Goal: Information Seeking & Learning: Learn about a topic

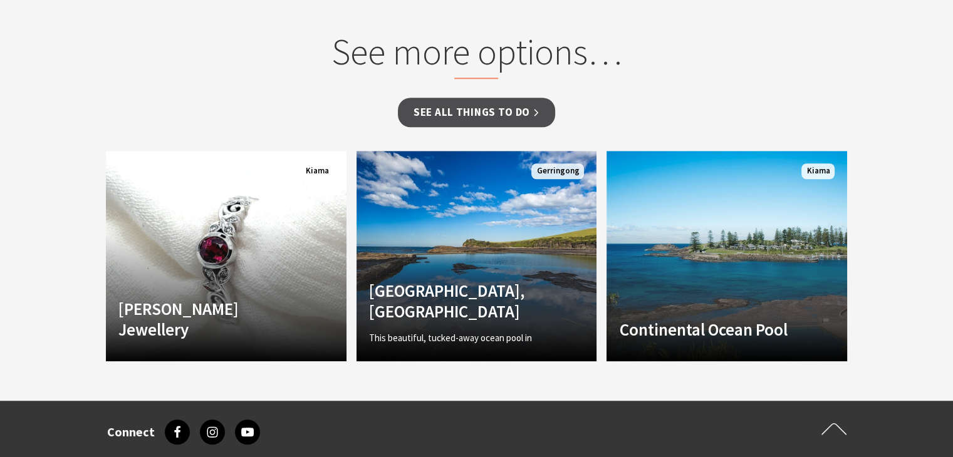
scroll to position [1065, 0]
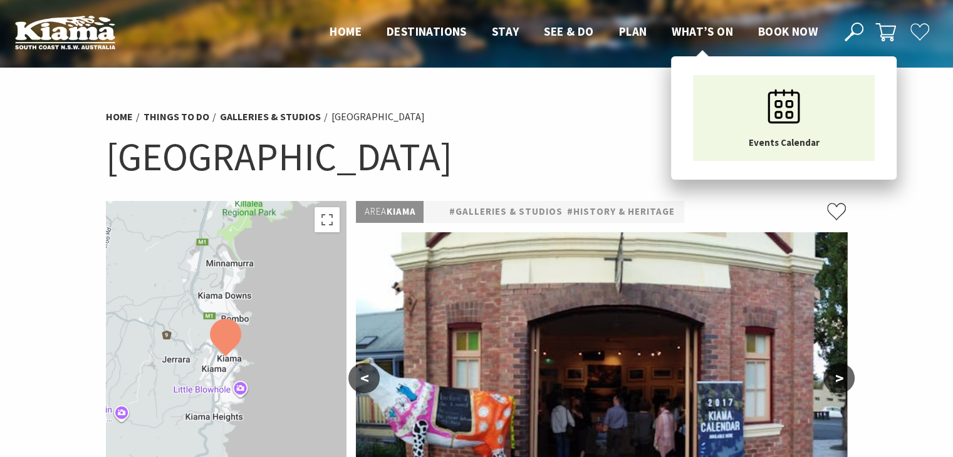
click at [692, 33] on span "What’s On" at bounding box center [701, 31] width 61 height 15
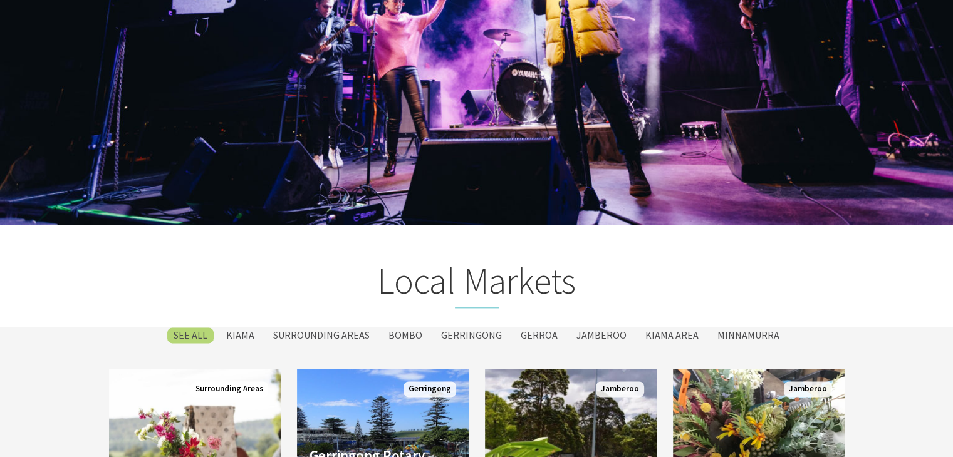
scroll to position [1816, 0]
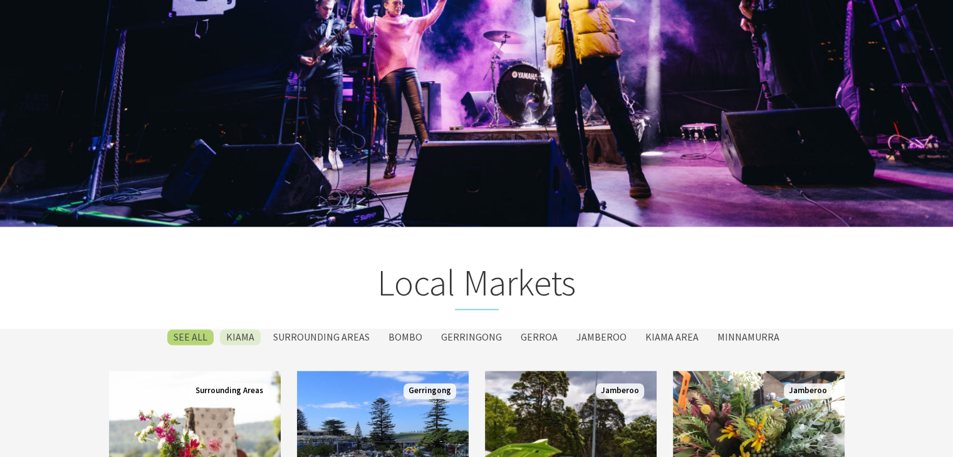
click at [252, 335] on label "Kiama" at bounding box center [240, 337] width 41 height 16
click at [0, 0] on input "Kiama" at bounding box center [0, 0] width 0 height 0
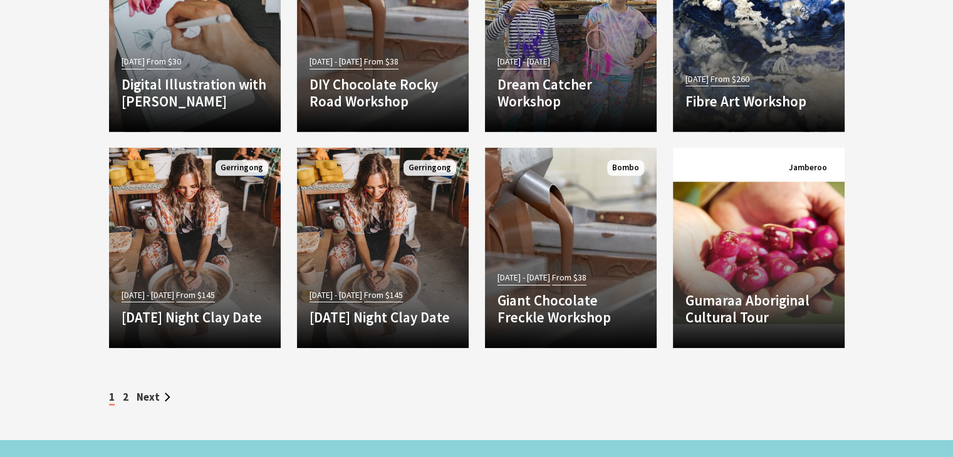
scroll to position [3954, 0]
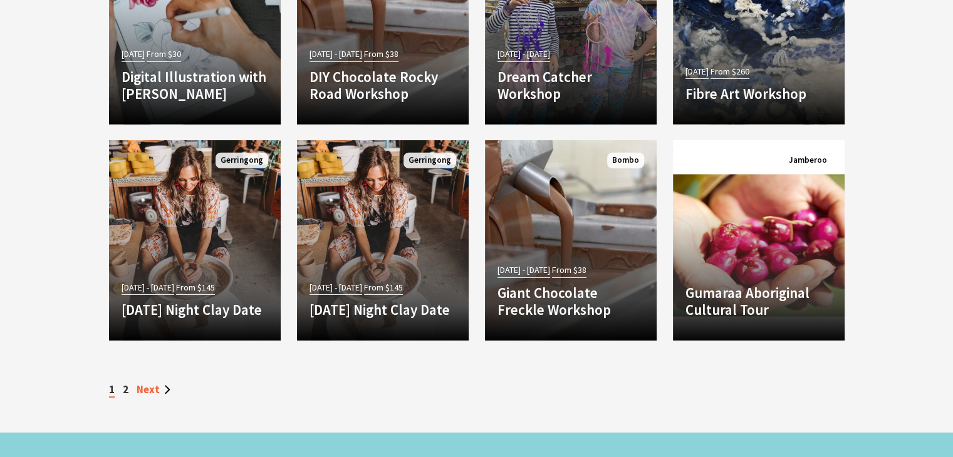
click at [153, 383] on link "Next" at bounding box center [154, 390] width 34 height 14
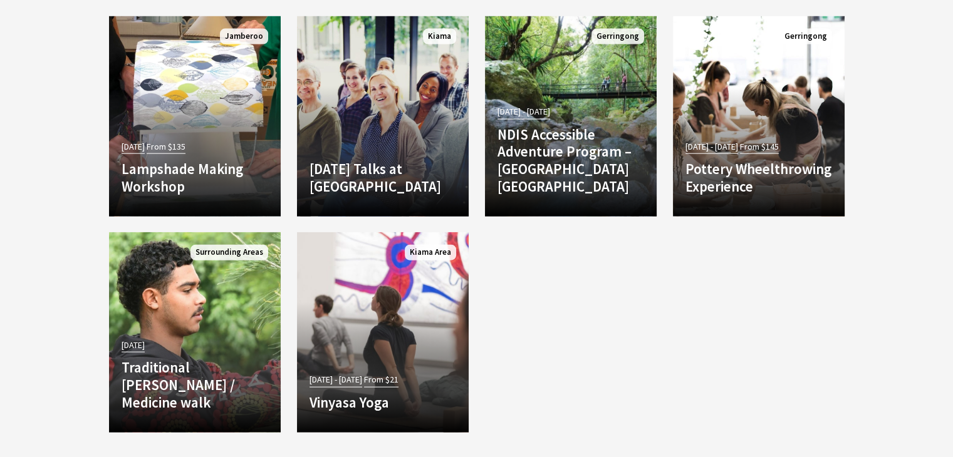
scroll to position [3006, 0]
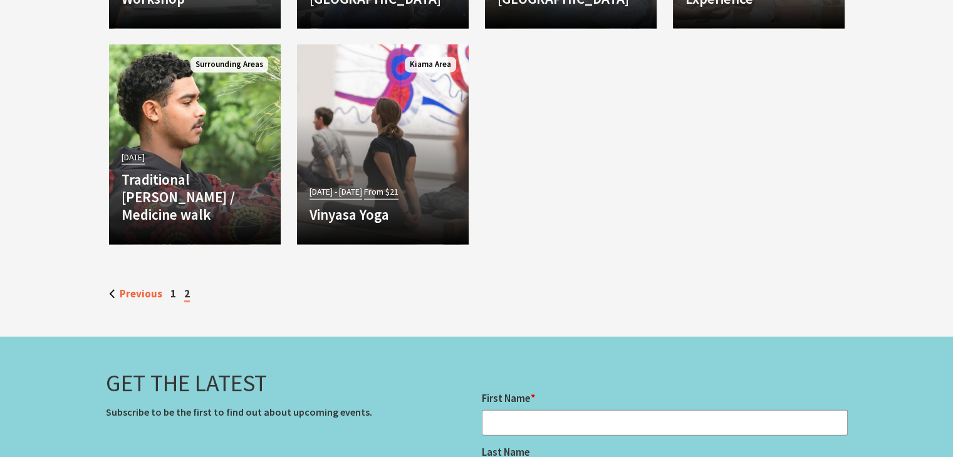
click at [145, 289] on link "Previous" at bounding box center [135, 294] width 53 height 14
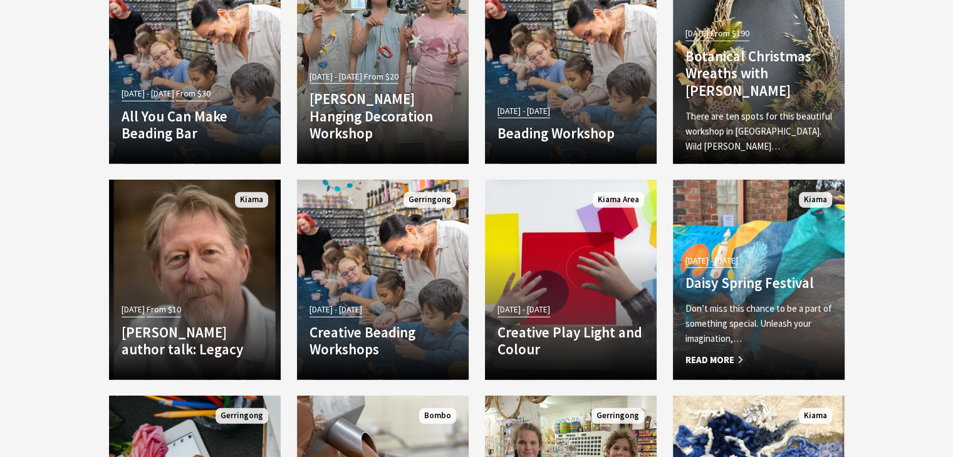
scroll to position [3632, 0]
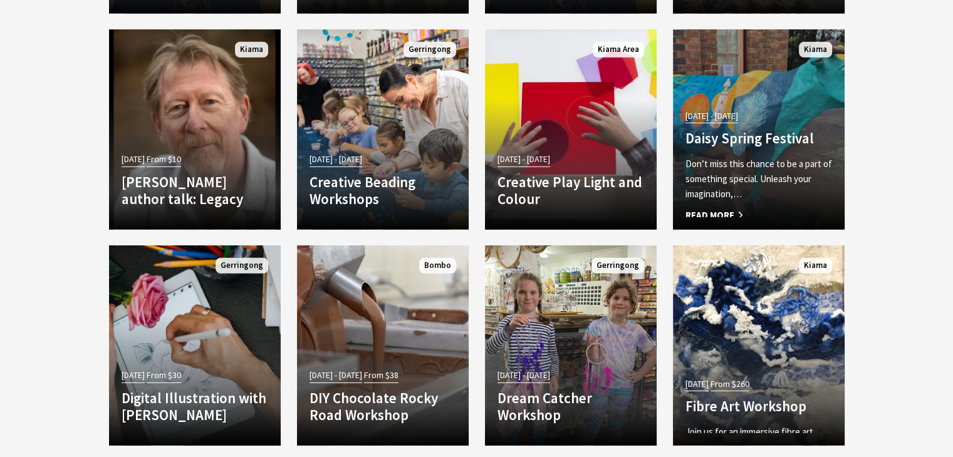
click at [733, 111] on span "[DATE] - [DATE]" at bounding box center [711, 116] width 53 height 14
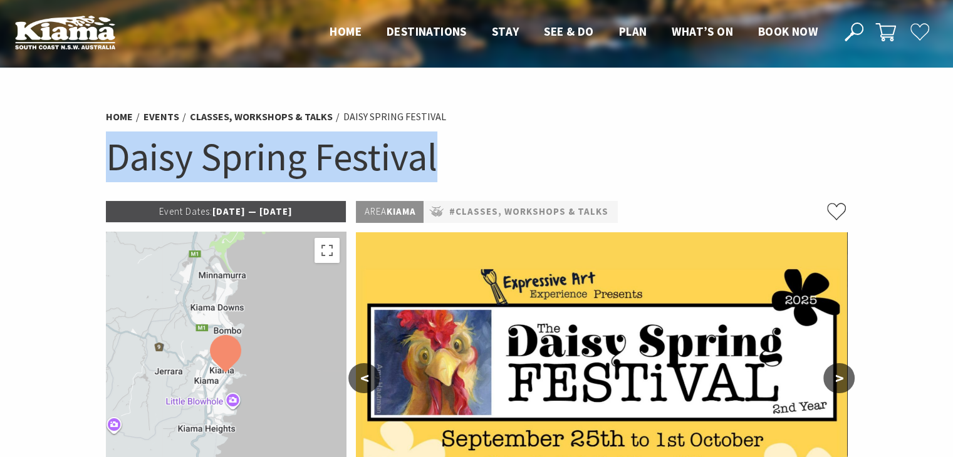
drag, startPoint x: 446, startPoint y: 172, endPoint x: 106, endPoint y: 157, distance: 340.4
click at [106, 157] on h1 "Daisy Spring Festival" at bounding box center [477, 157] width 742 height 51
copy h1 "Daisy Spring Festival"
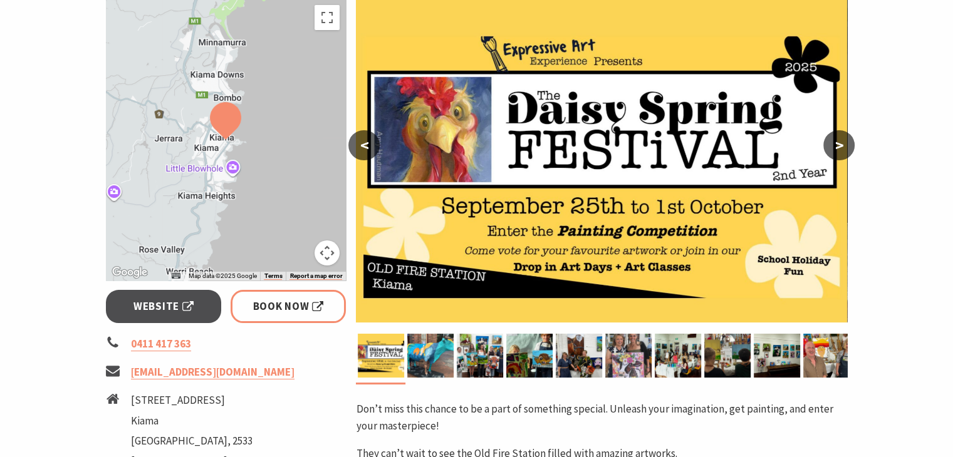
scroll to position [251, 0]
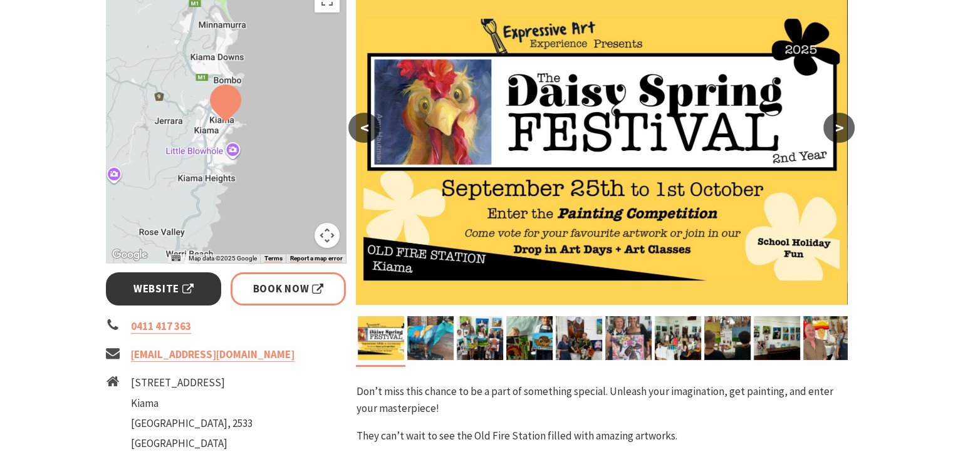
click at [153, 291] on span "Website" at bounding box center [163, 289] width 60 height 17
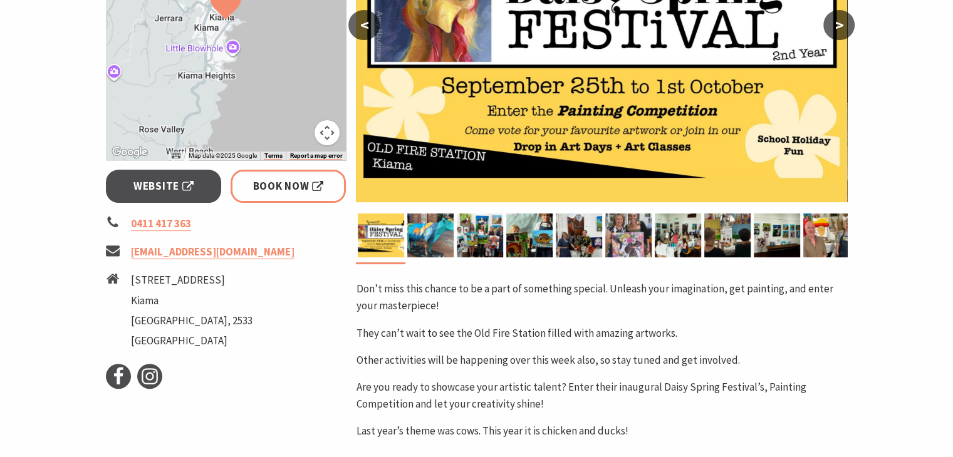
scroll to position [376, 0]
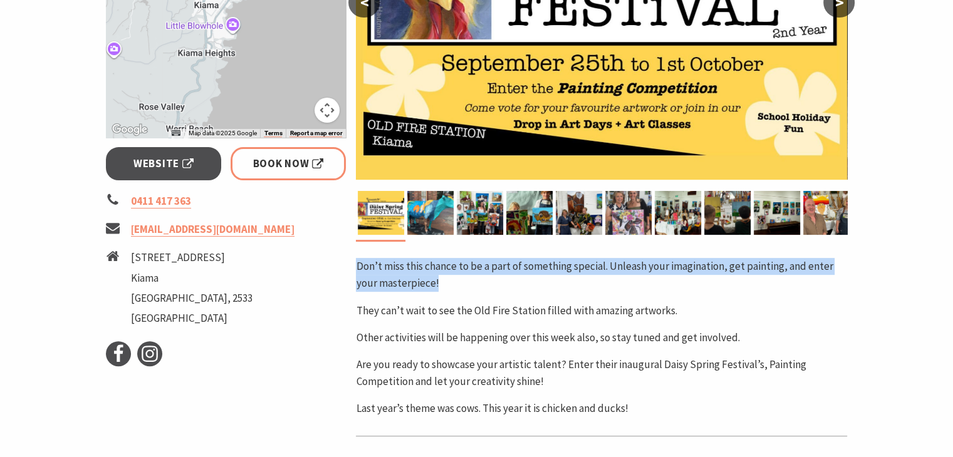
drag, startPoint x: 440, startPoint y: 284, endPoint x: 358, endPoint y: 263, distance: 84.2
click at [358, 263] on p "Don’t miss this chance to be a part of something special. Unleash your imaginat…" at bounding box center [601, 275] width 491 height 34
copy p "Don’t miss this chance to be a part of something special. Unleash your imaginat…"
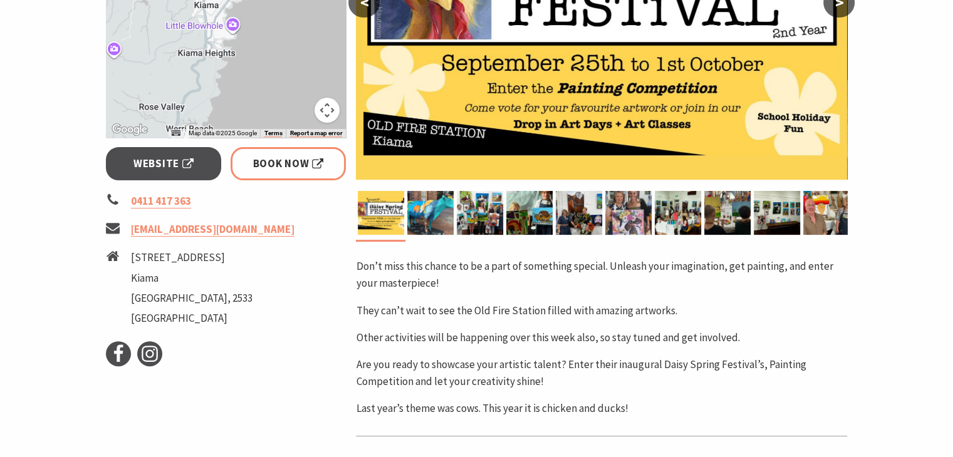
click at [648, 324] on div "Don’t miss this chance to be a part of something special. Unleash your imaginat…" at bounding box center [601, 337] width 491 height 159
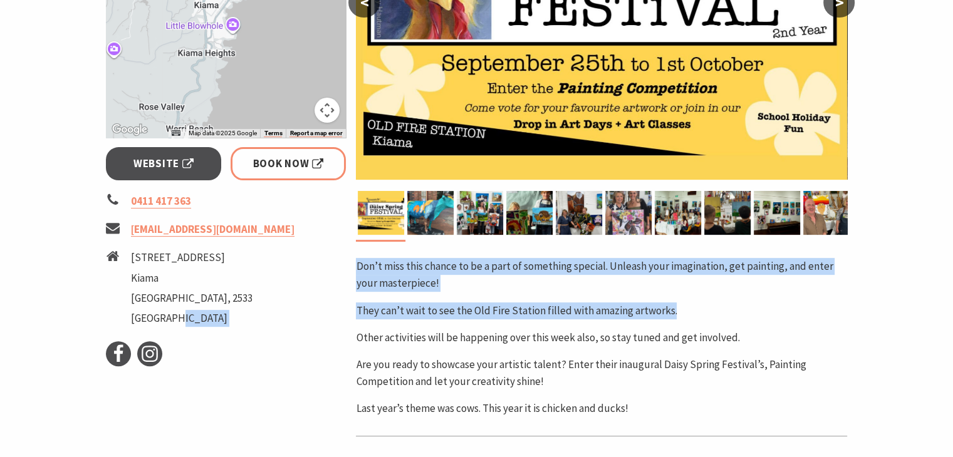
drag, startPoint x: 674, startPoint y: 314, endPoint x: 344, endPoint y: 266, distance: 334.2
click at [343, 266] on div "Event Dates: 25 Sep 2025 — 01 Oct 2025 ← Move left → Move right ↑ Move up ↓ Mov…" at bounding box center [477, 206] width 752 height 763
copy div "Facebook Instagram Area Kiama #Classes, Workshops & Talks < > Don’t miss this c…"
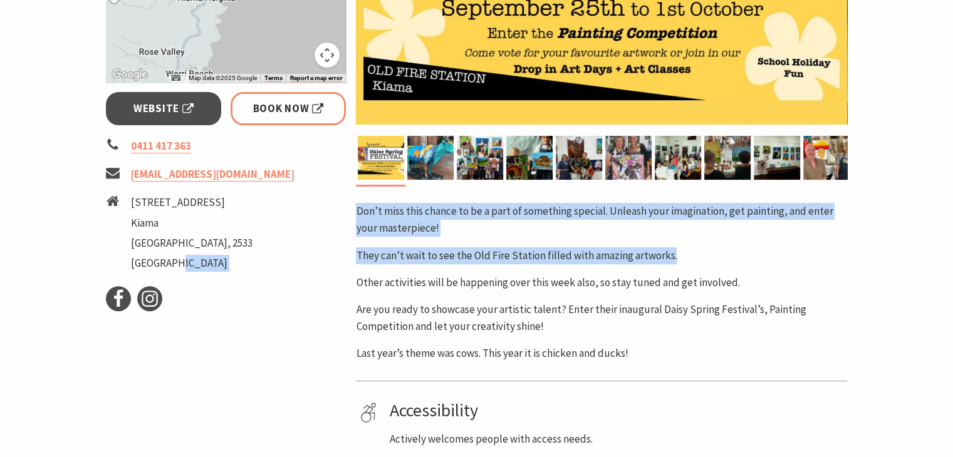
scroll to position [438, 0]
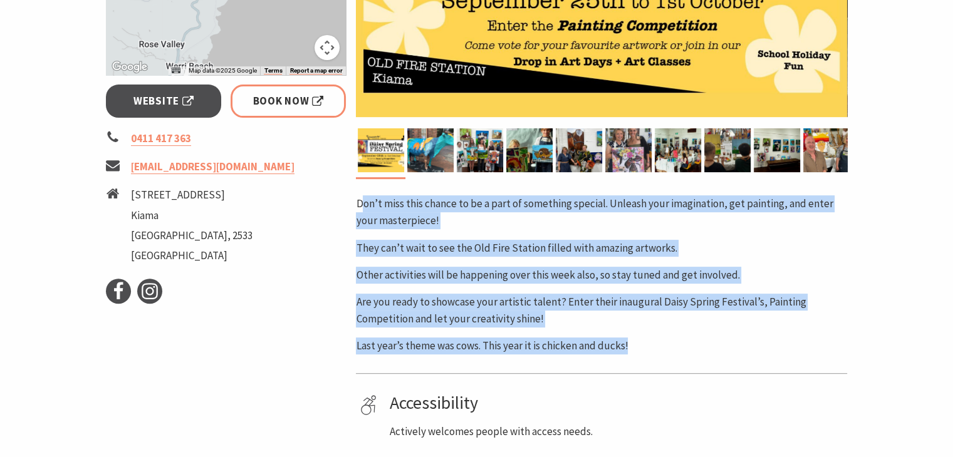
drag, startPoint x: 636, startPoint y: 347, endPoint x: 361, endPoint y: 202, distance: 311.5
click at [361, 202] on div "Don’t miss this chance to be a part of something special. Unleash your imaginat…" at bounding box center [601, 274] width 491 height 159
click at [373, 228] on p "Don’t miss this chance to be a part of something special. Unleash your imaginat…" at bounding box center [601, 212] width 491 height 34
drag, startPoint x: 348, startPoint y: 206, endPoint x: 616, endPoint y: 339, distance: 300.0
click at [638, 346] on div "Event Dates: 25 Sep 2025 — 01 Oct 2025 ← Move left → Move right ↑ Move up ↓ Mov…" at bounding box center [477, 144] width 752 height 763
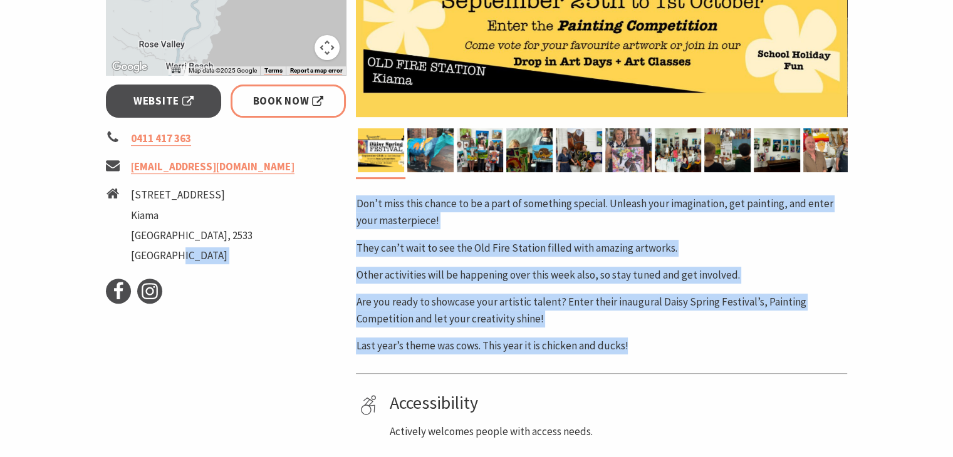
copy div "Facebook Instagram Area Kiama #Classes, Workshops & Talks < > Don’t miss this c…"
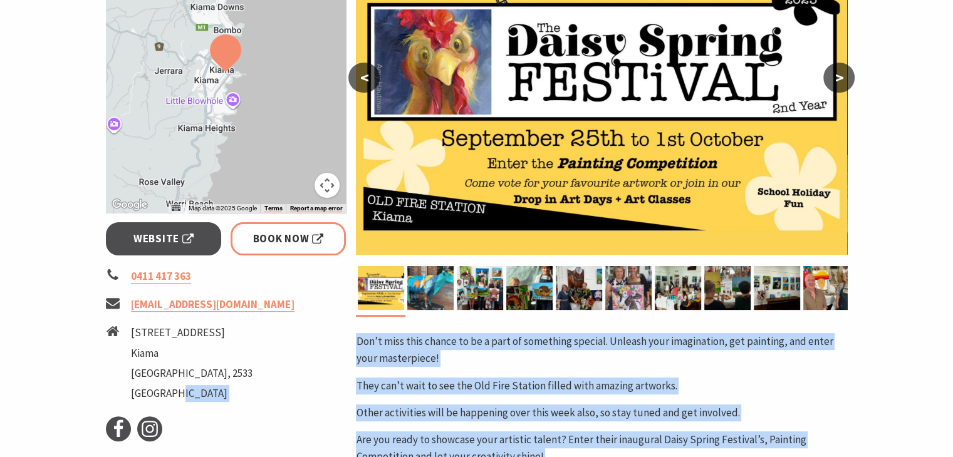
scroll to position [501, 0]
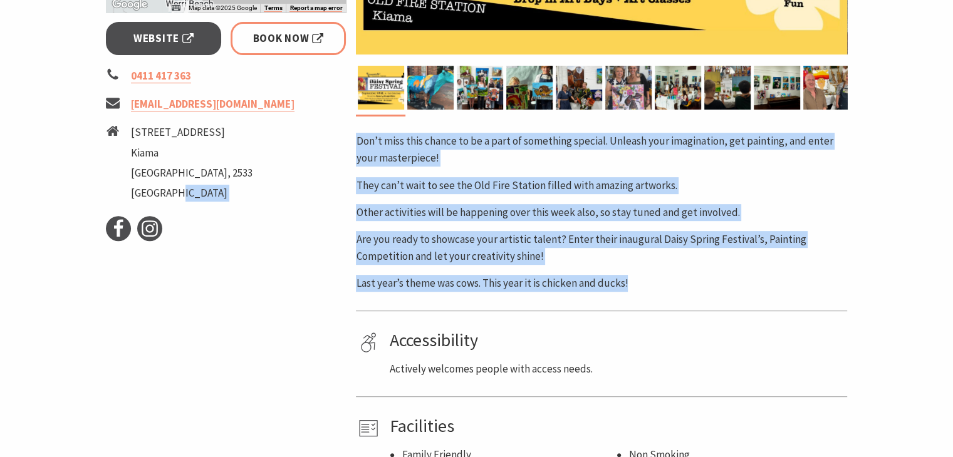
copy div "Facebook Instagram Area Kiama #Classes, Workshops & Talks < > Don’t miss this c…"
